Goal: Find specific page/section: Find specific page/section

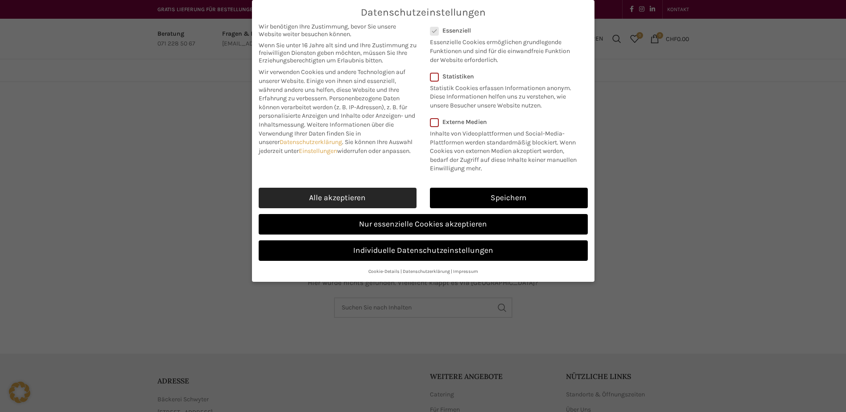
click at [369, 198] on link "Alle akzeptieren" at bounding box center [338, 198] width 158 height 21
checkbox input "true"
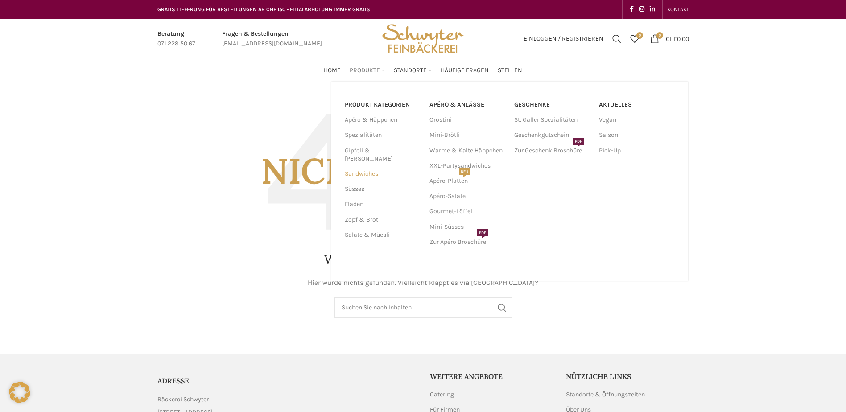
click at [362, 166] on link "Sandwiches" at bounding box center [382, 173] width 74 height 15
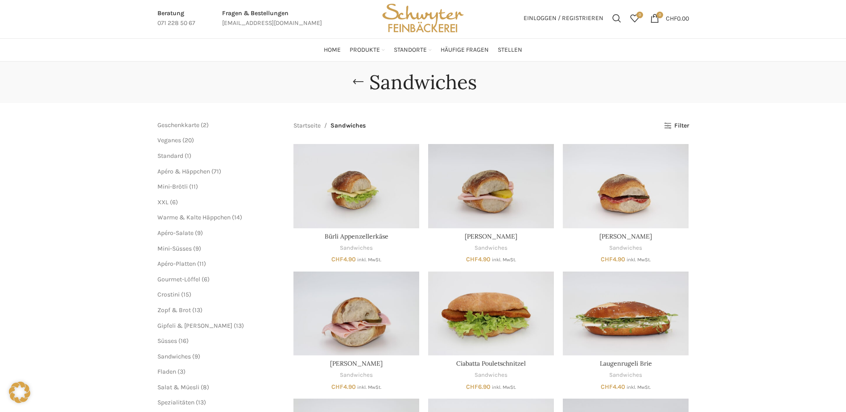
scroll to position [18, 0]
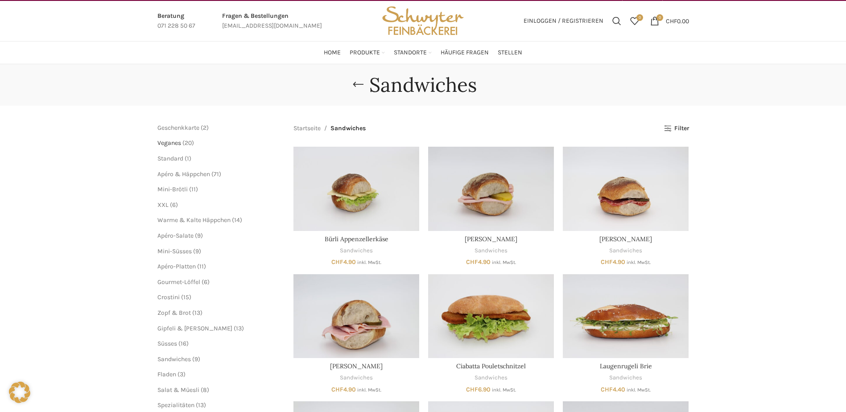
click at [163, 144] on span "Veganes" at bounding box center [169, 143] width 24 height 8
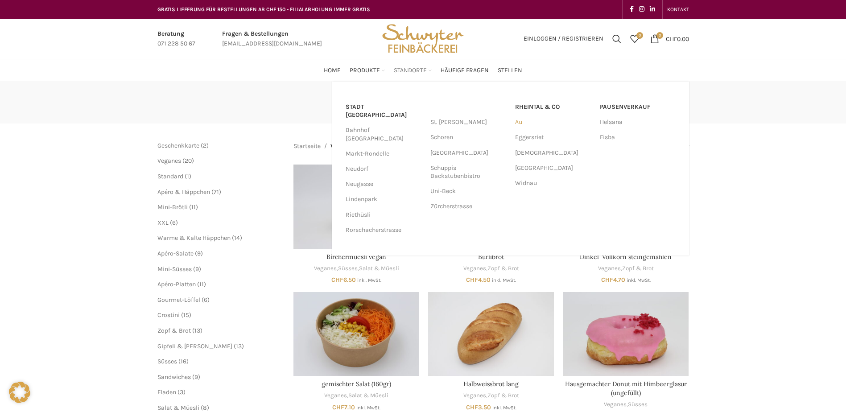
click at [520, 121] on link "Au" at bounding box center [553, 122] width 76 height 15
